Goal: Task Accomplishment & Management: Use online tool/utility

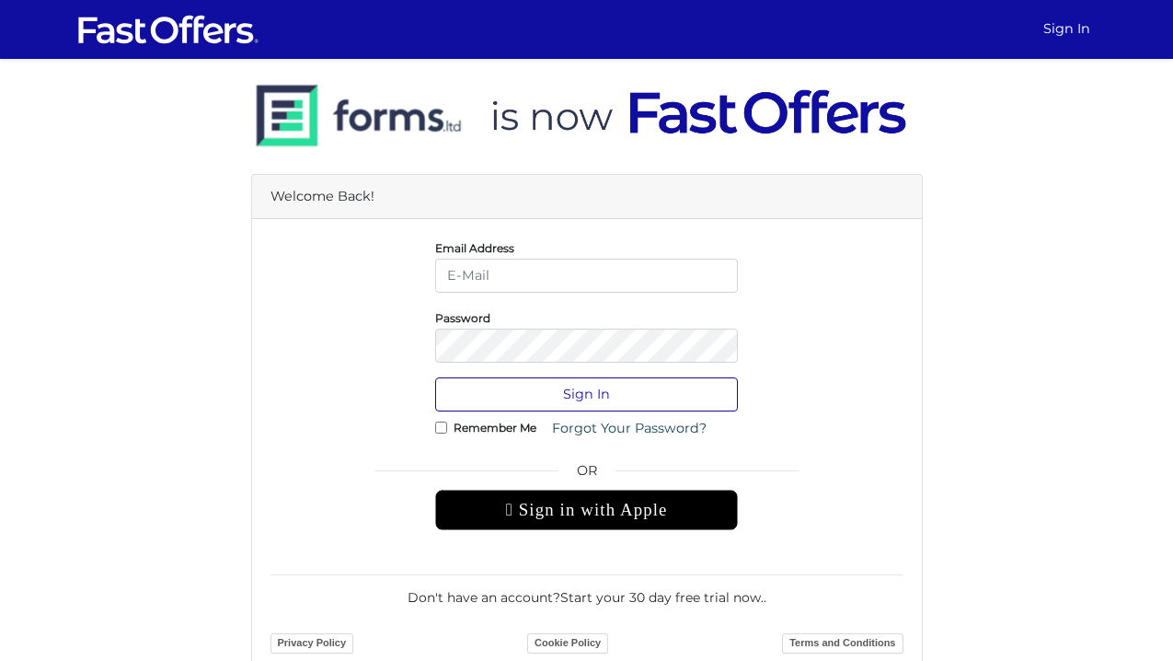
type input "[EMAIL_ADDRESS][DOMAIN_NAME]"
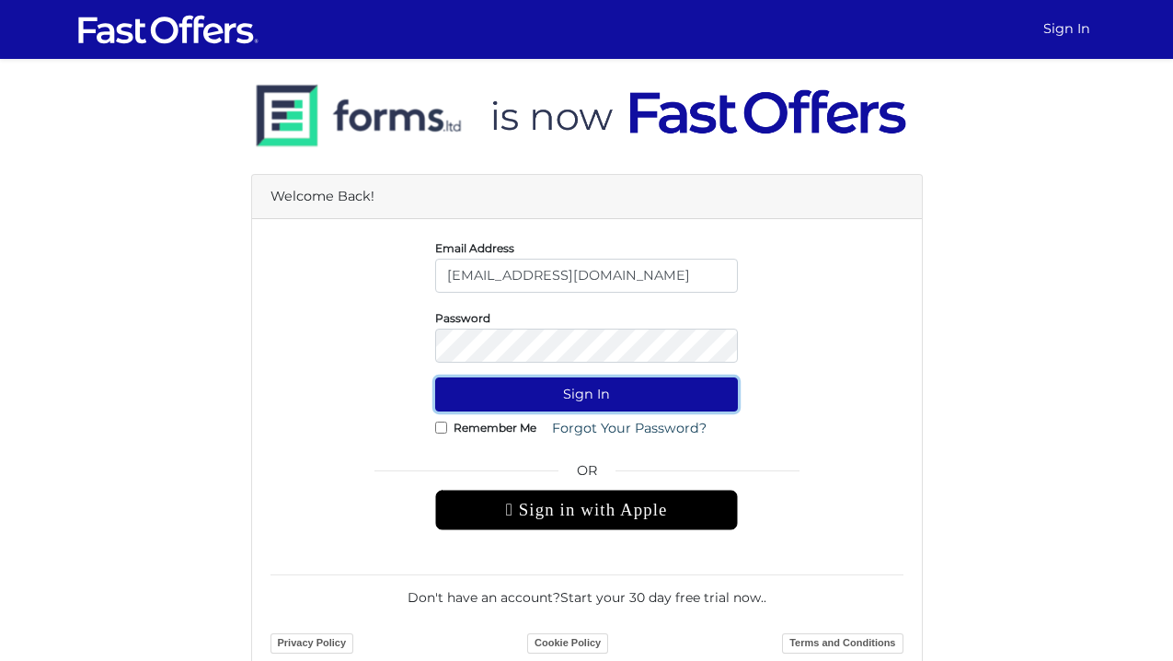
click at [579, 390] on button "Sign In" at bounding box center [586, 394] width 303 height 34
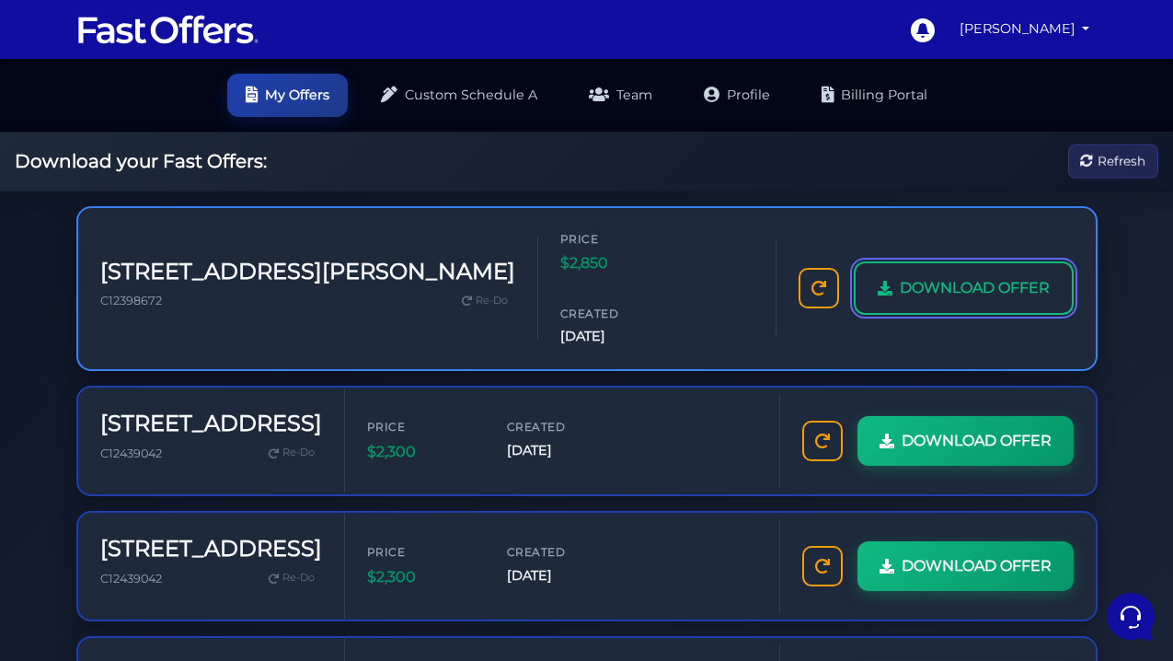
click at [942, 273] on link "DOWNLOAD OFFER" at bounding box center [964, 287] width 220 height 53
